Goal: Navigation & Orientation: Find specific page/section

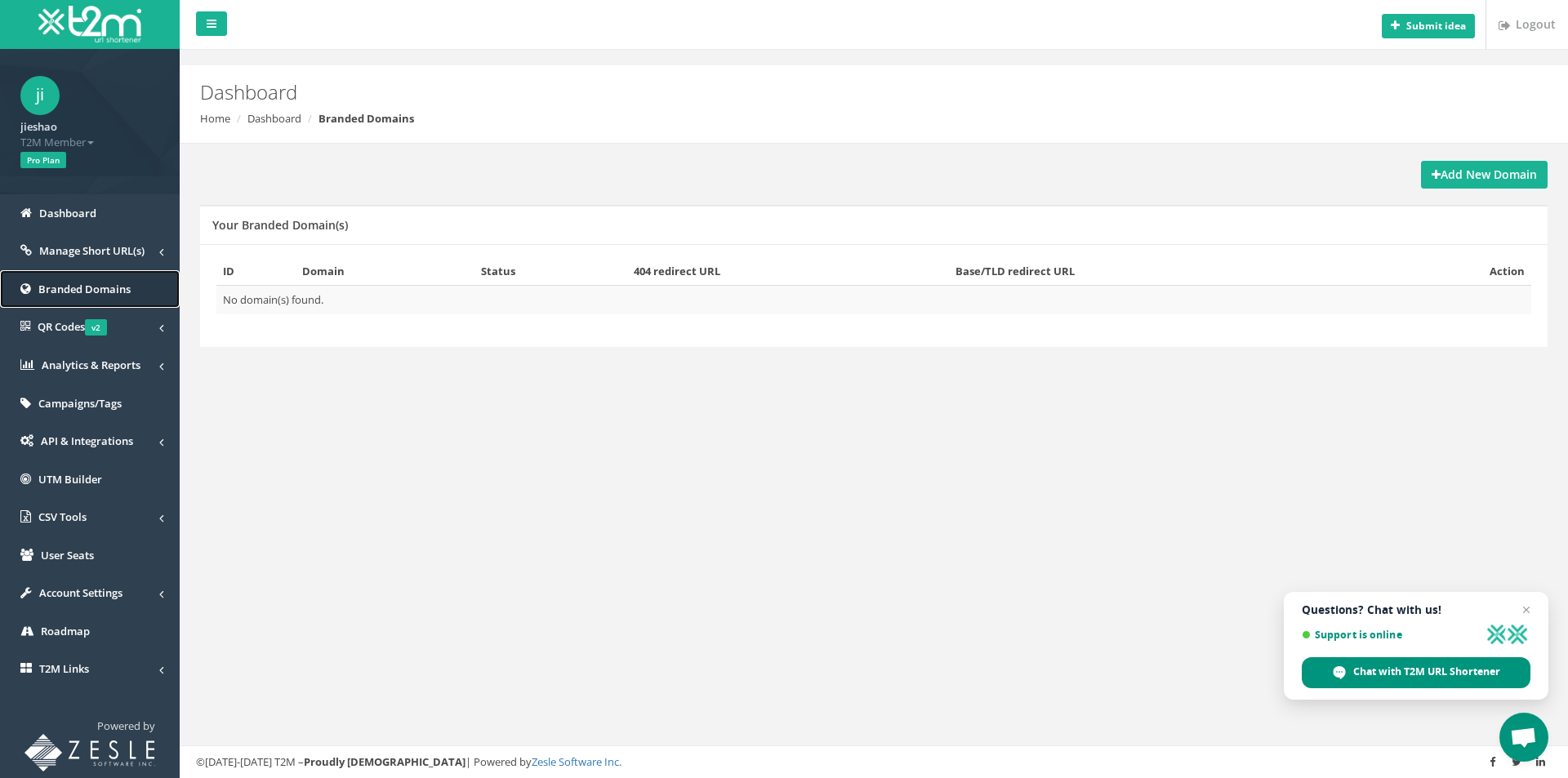
click at [111, 280] on link "Branded Domains" at bounding box center [89, 289] width 179 height 38
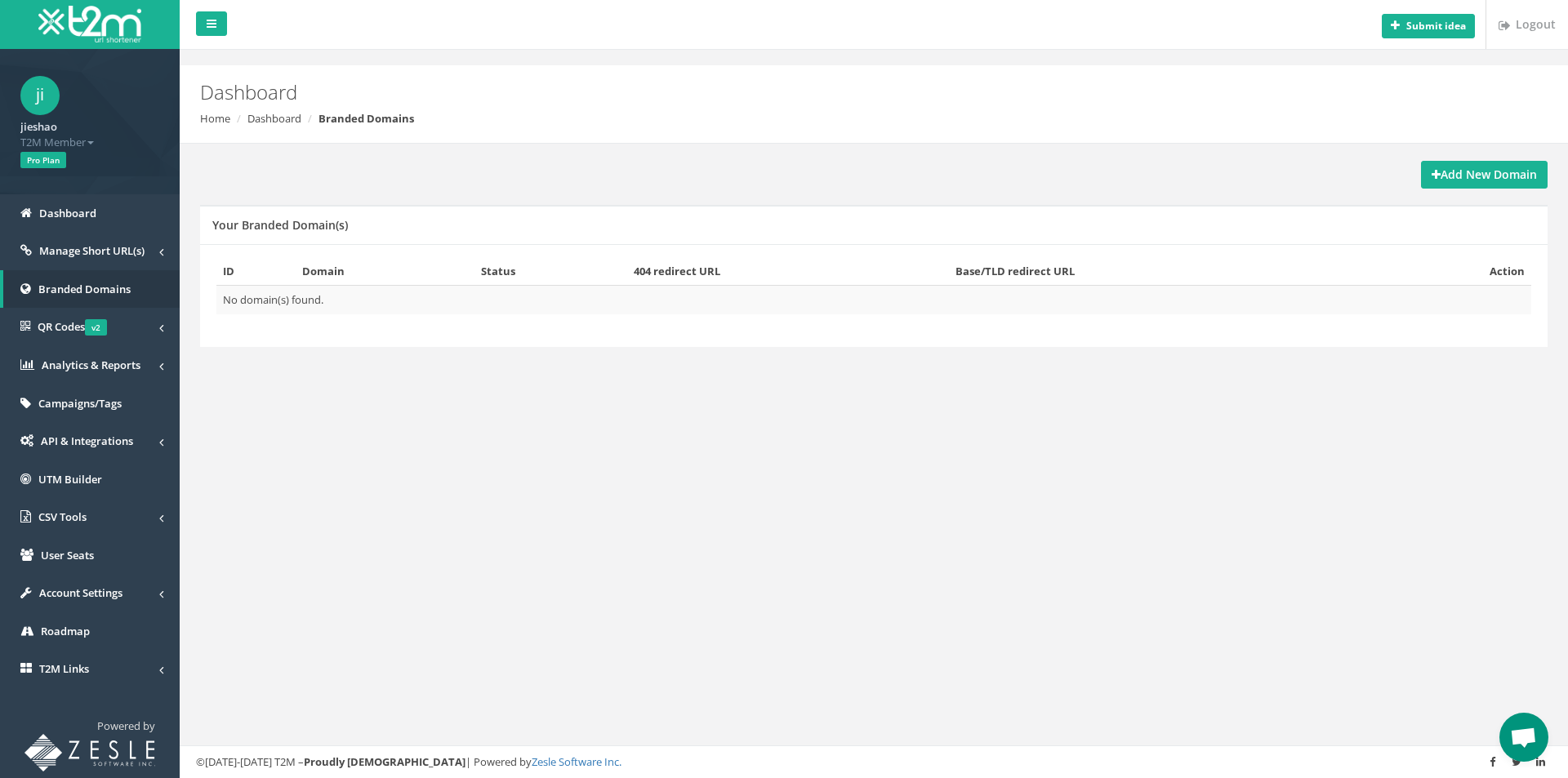
click at [113, 282] on span "Branded Domains" at bounding box center [85, 288] width 93 height 15
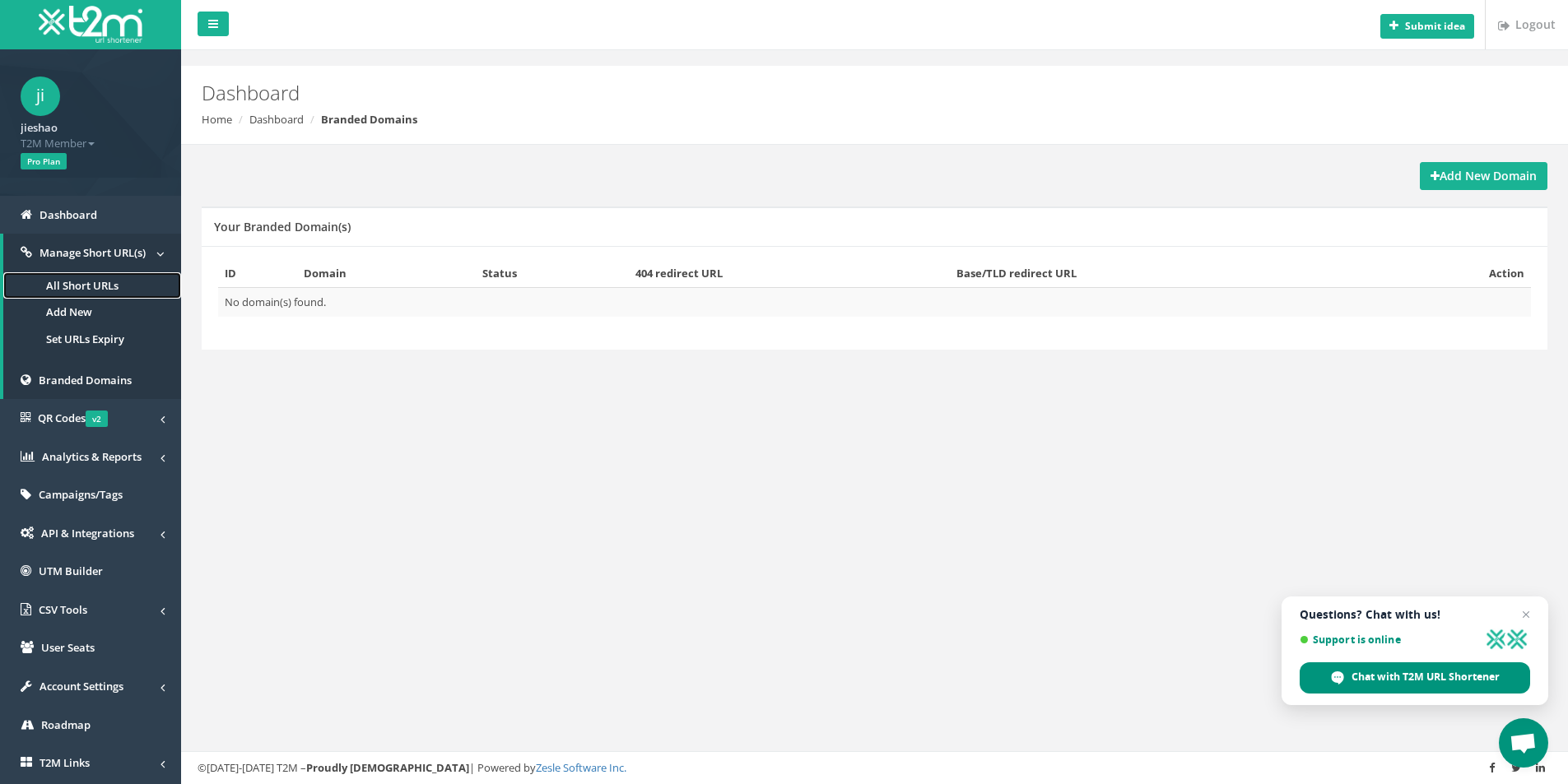
click at [119, 282] on link "All Short URLs" at bounding box center [93, 285] width 178 height 27
